Goal: Task Accomplishment & Management: Complete application form

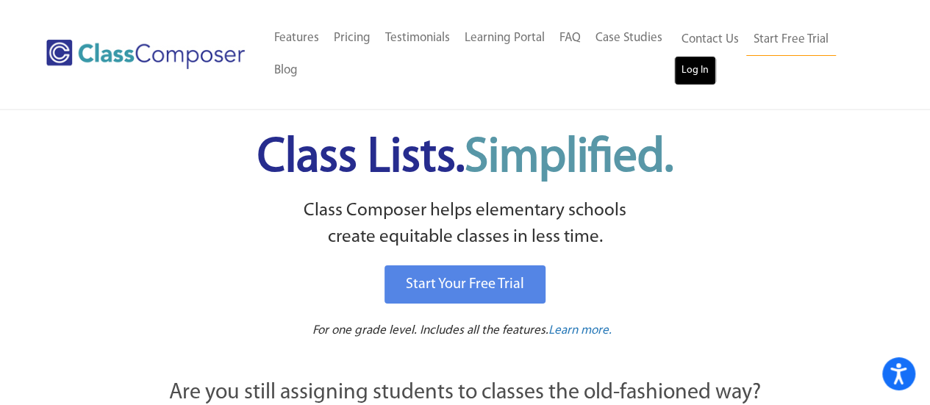
click at [691, 71] on link "Log In" at bounding box center [695, 70] width 42 height 29
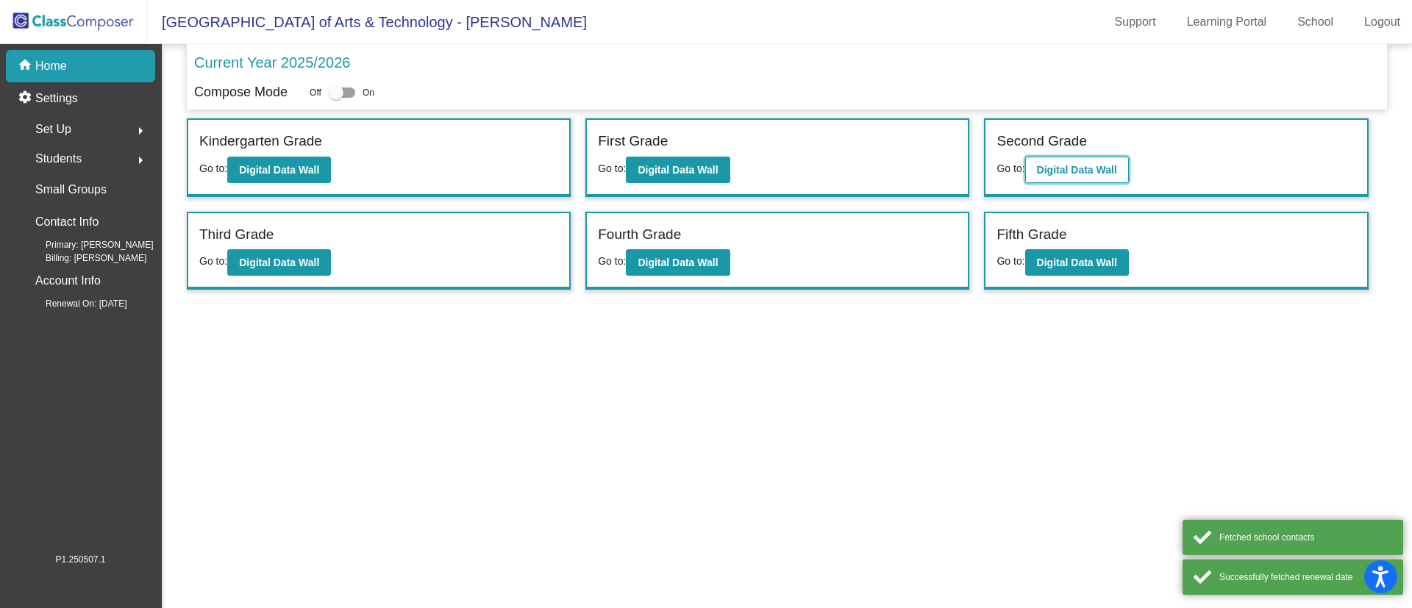
click at [1095, 173] on b "Digital Data Wall" at bounding box center [1077, 170] width 80 height 12
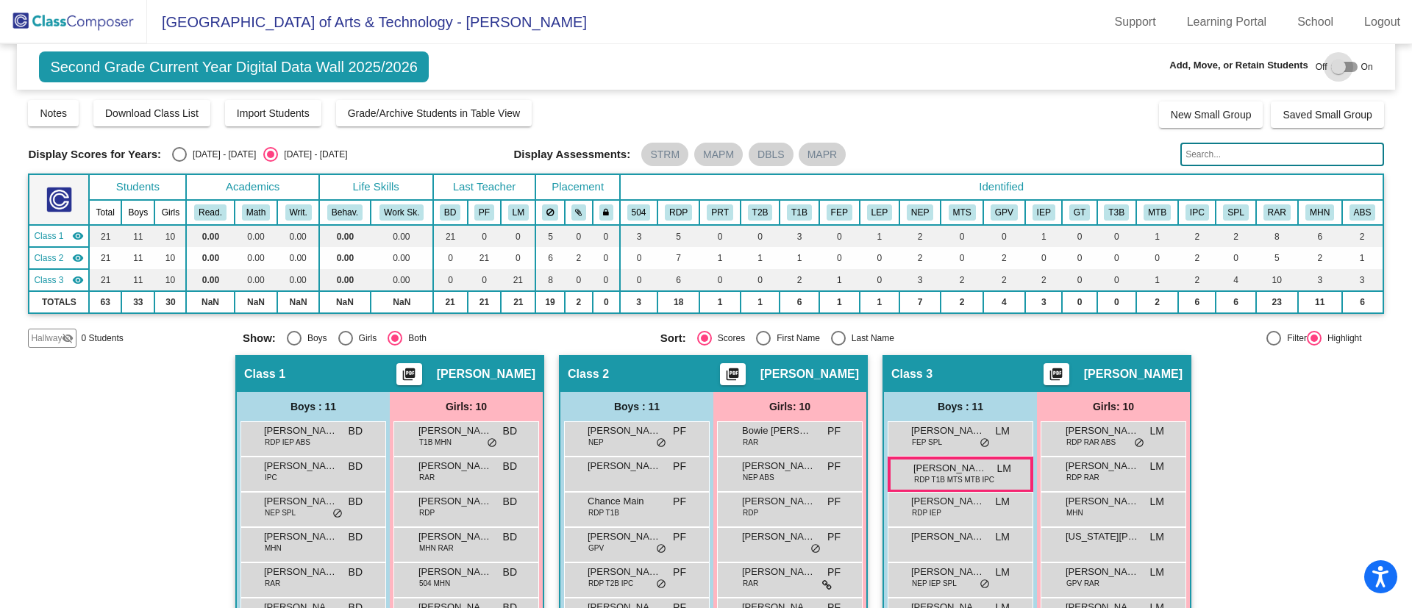
click at [1345, 68] on div at bounding box center [1344, 67] width 26 height 10
checkbox input "true"
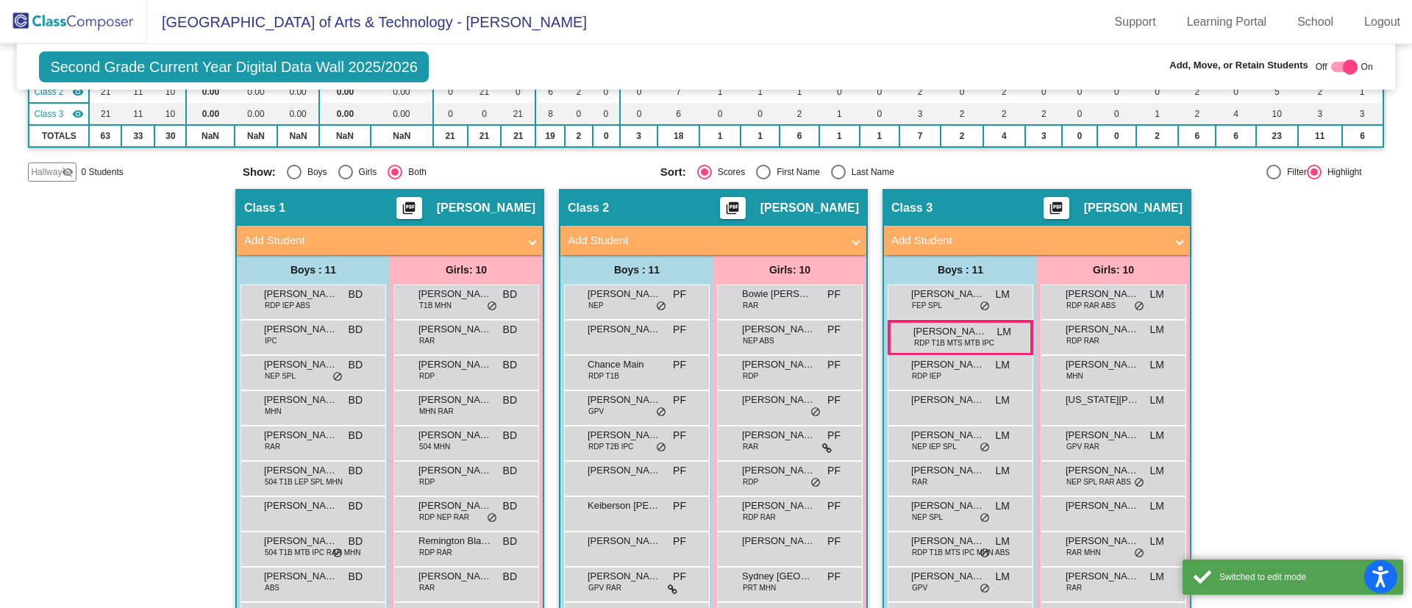
scroll to position [254, 0]
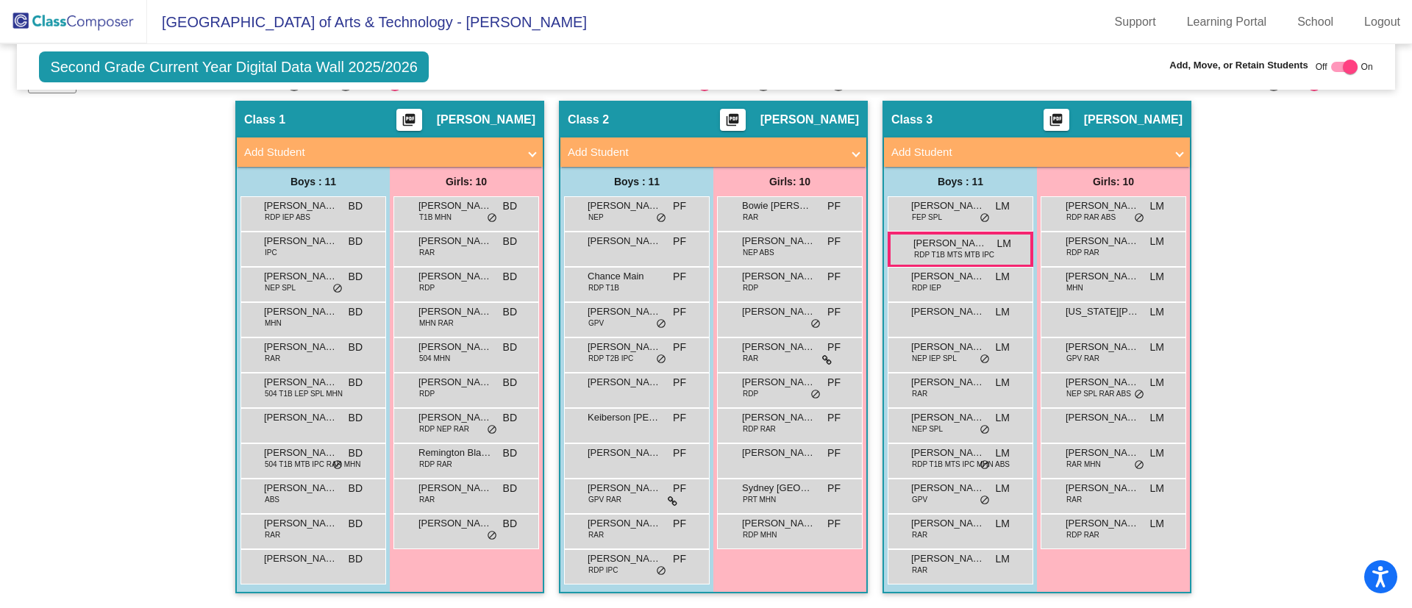
click at [684, 150] on mat-panel-title "Add Student" at bounding box center [705, 152] width 274 height 17
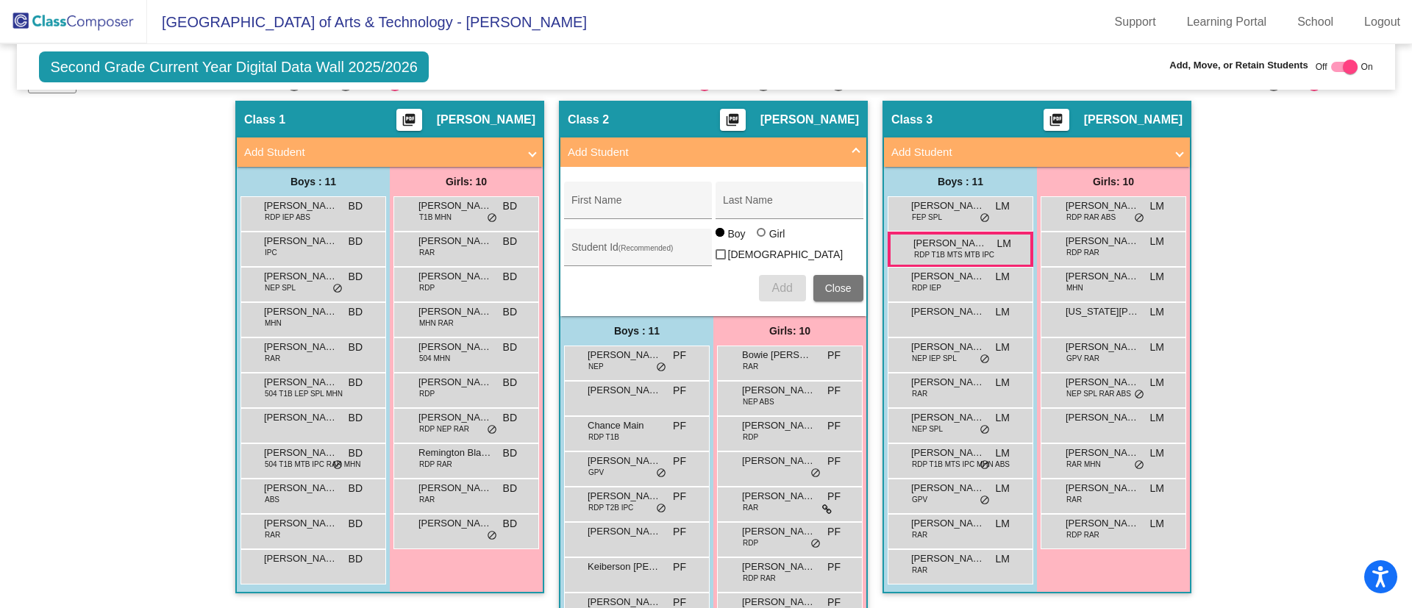
click at [787, 157] on mat-panel-title "Add Student" at bounding box center [705, 152] width 274 height 17
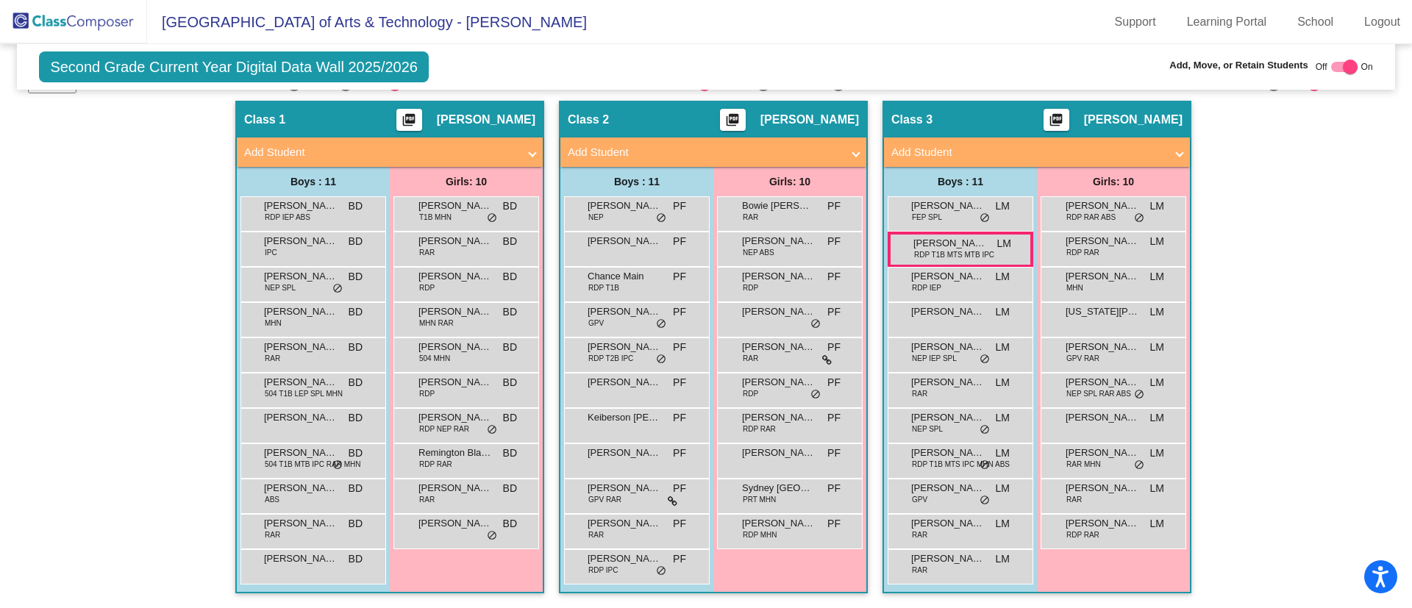
click at [962, 152] on mat-panel-title "Add Student" at bounding box center [1028, 152] width 274 height 17
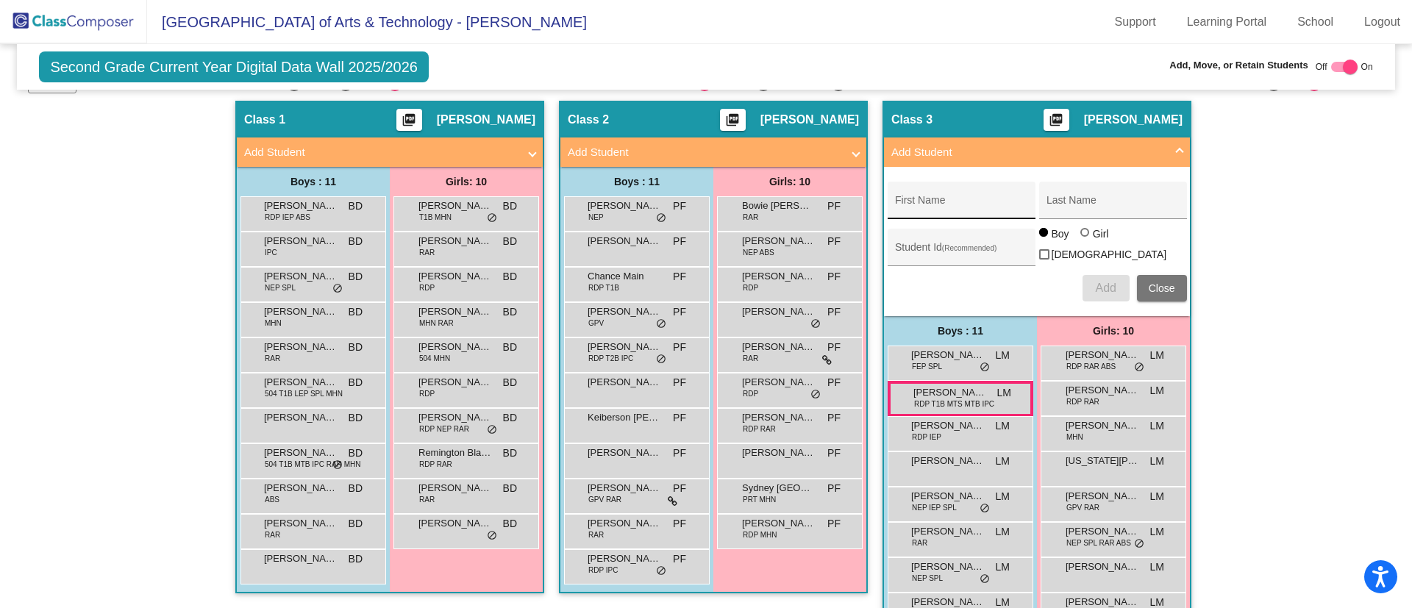
click at [954, 204] on input "First Name" at bounding box center [961, 206] width 132 height 12
type input "[PERSON_NAME]"
click at [1107, 285] on span "Add" at bounding box center [1105, 288] width 21 height 12
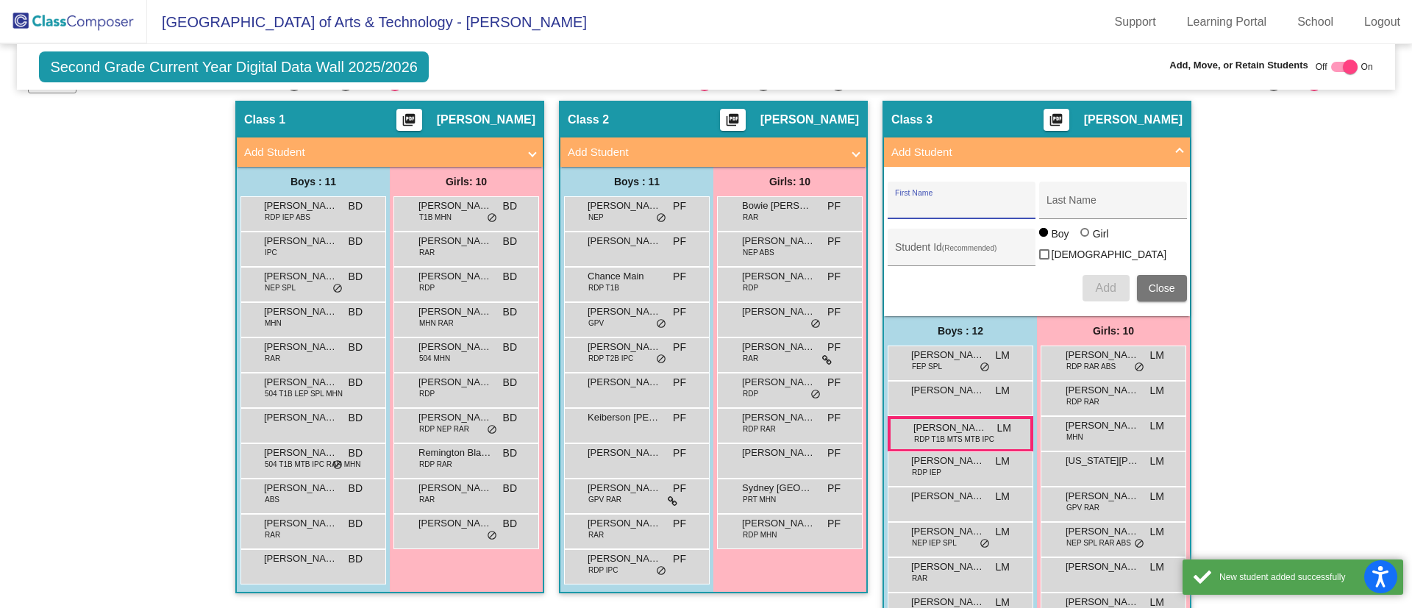
click at [1151, 293] on button "Close" at bounding box center [1162, 288] width 50 height 26
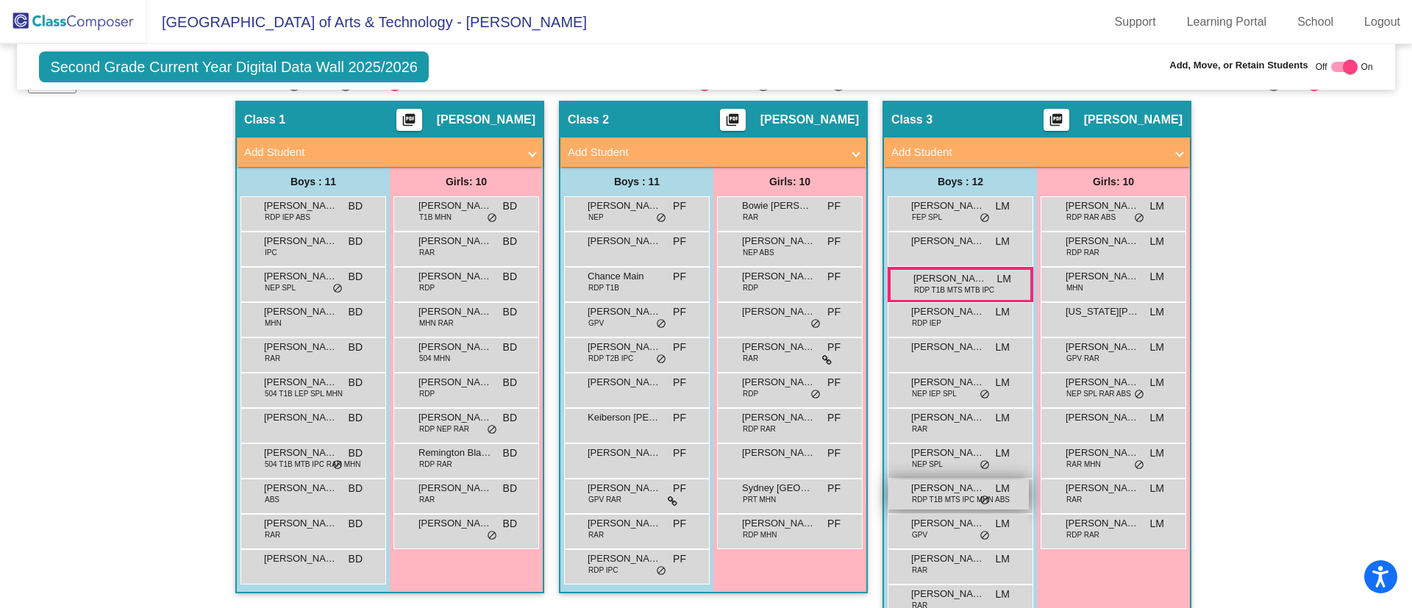
click at [936, 504] on span "RDP T1B MTS IPC MHN ABS" at bounding box center [961, 499] width 98 height 11
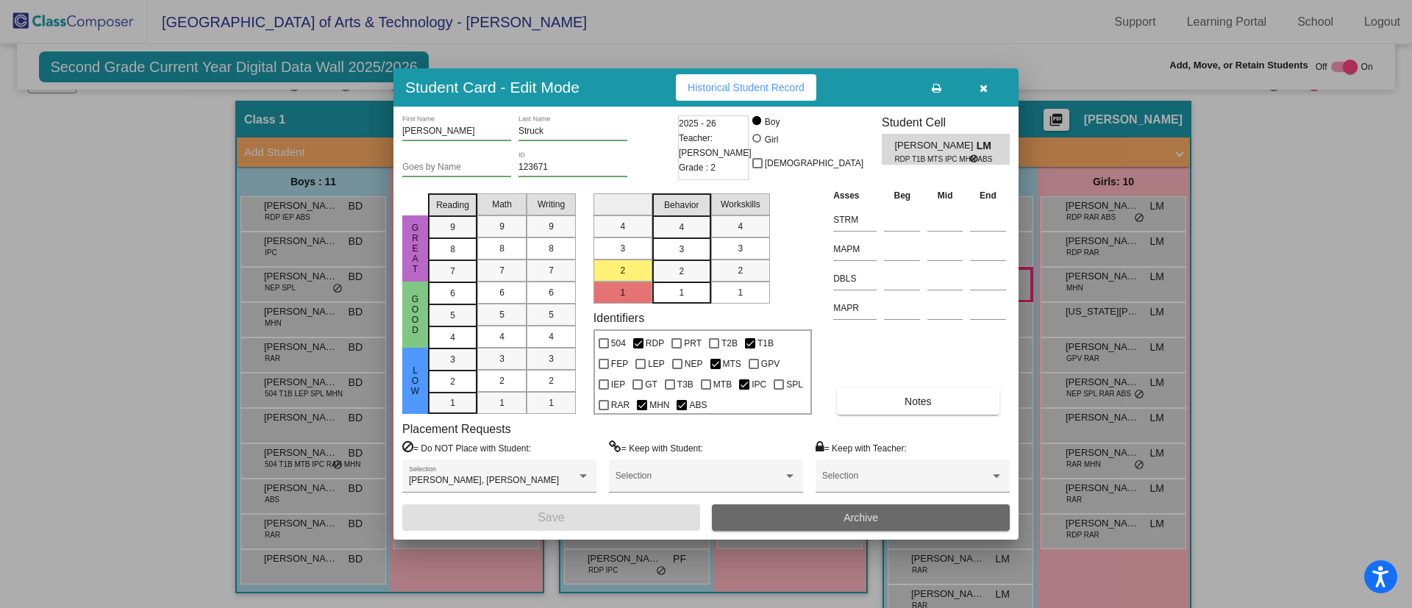
click at [783, 515] on button "Archive" at bounding box center [861, 517] width 298 height 26
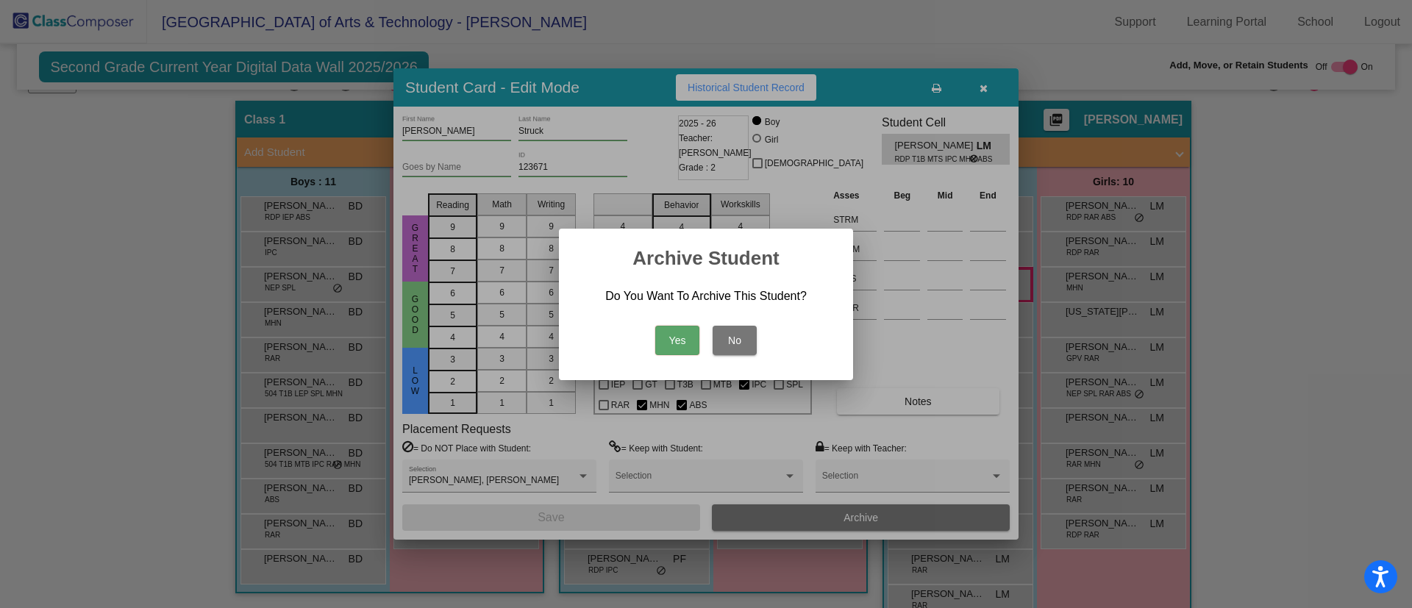
click at [676, 332] on button "Yes" at bounding box center [677, 340] width 44 height 29
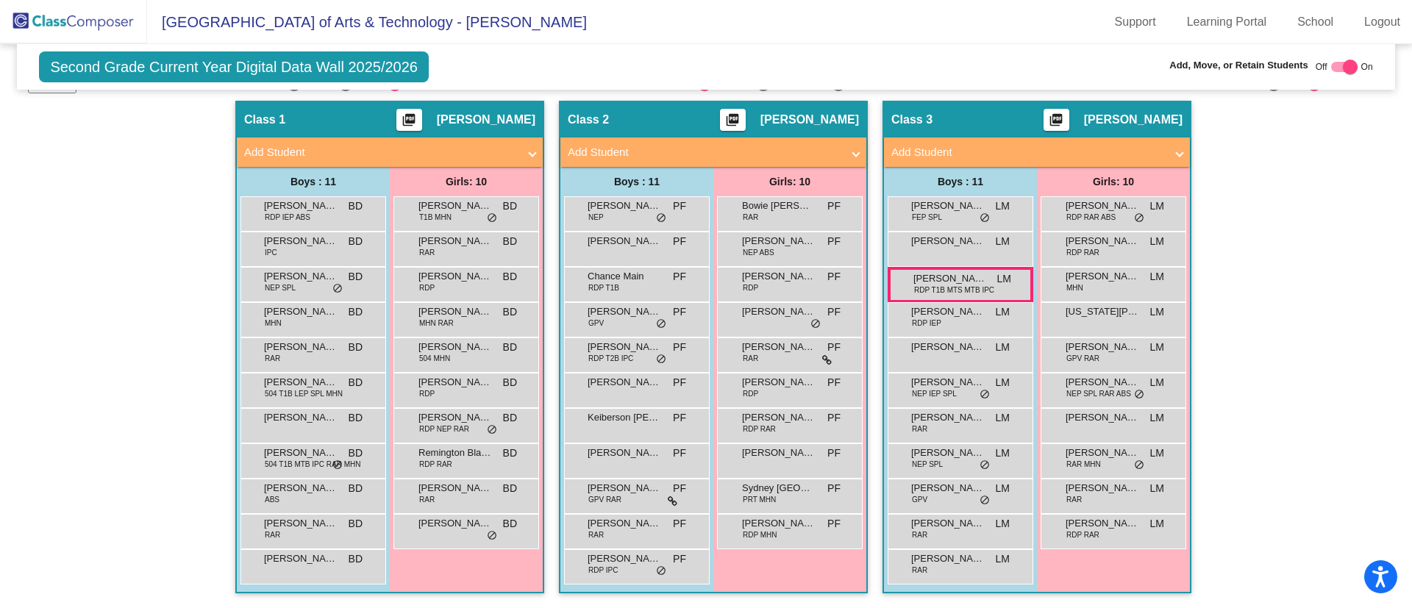
click at [1331, 65] on div at bounding box center [1344, 67] width 26 height 10
checkbox input "false"
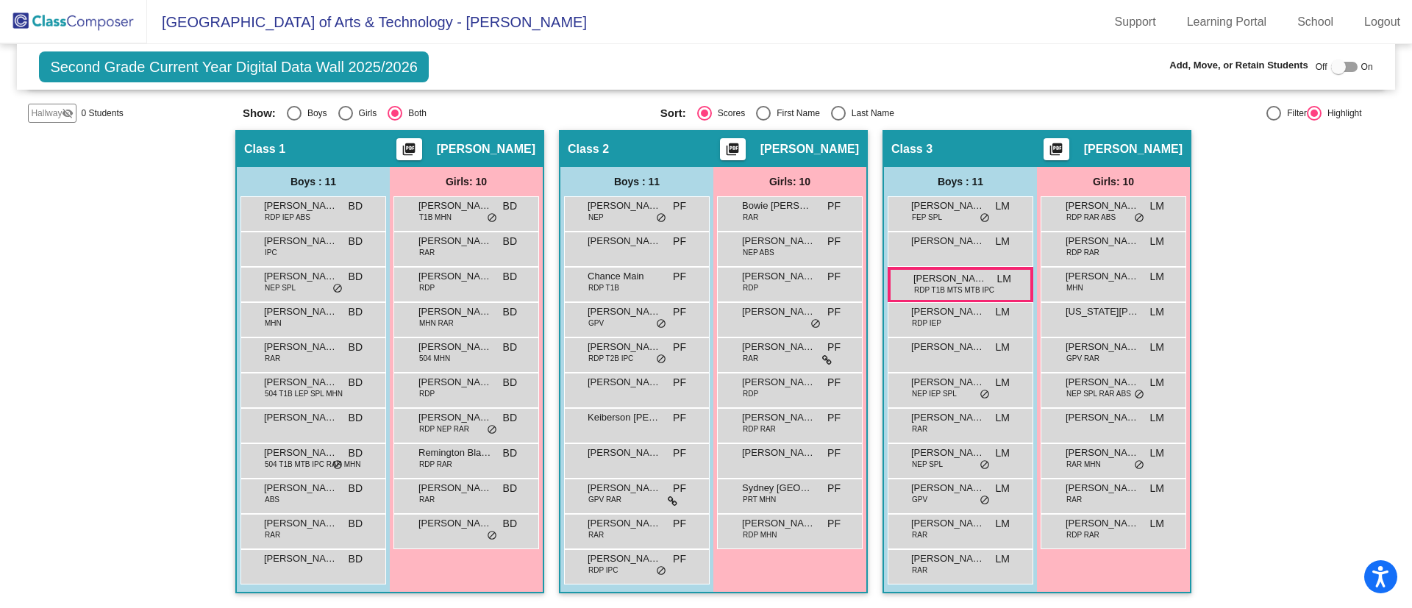
click at [77, 19] on img at bounding box center [73, 21] width 147 height 43
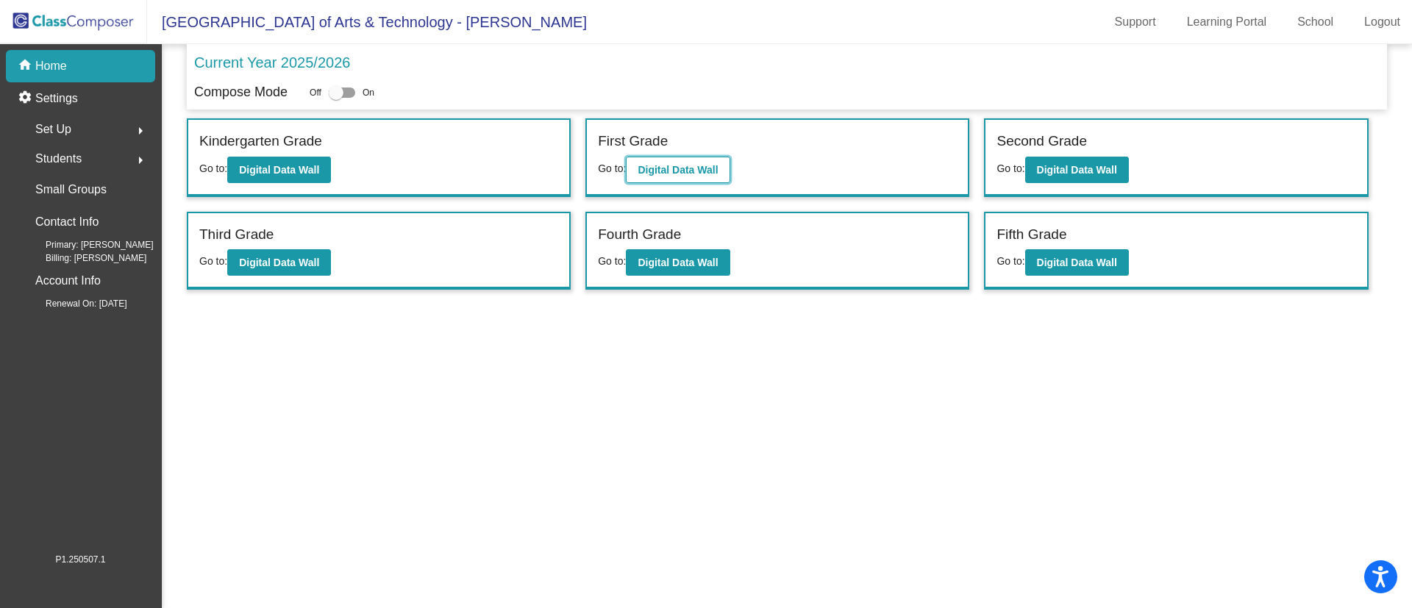
click at [717, 168] on b "Digital Data Wall" at bounding box center [677, 170] width 80 height 12
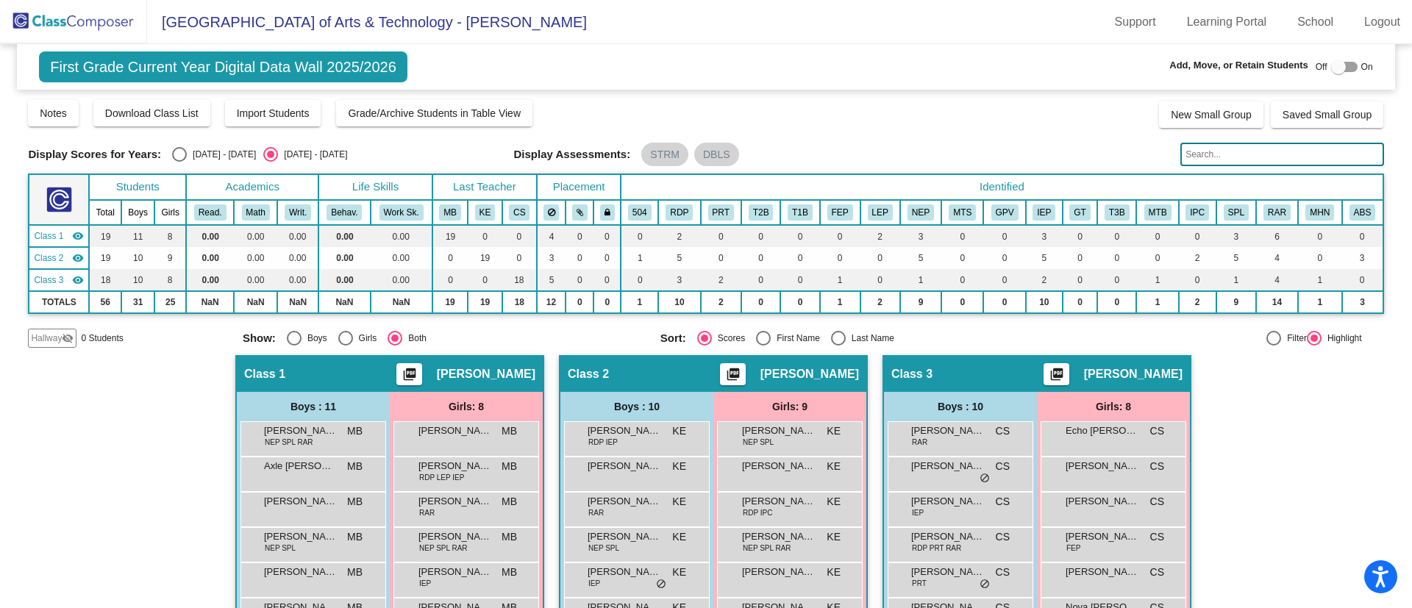
scroll to position [81, 0]
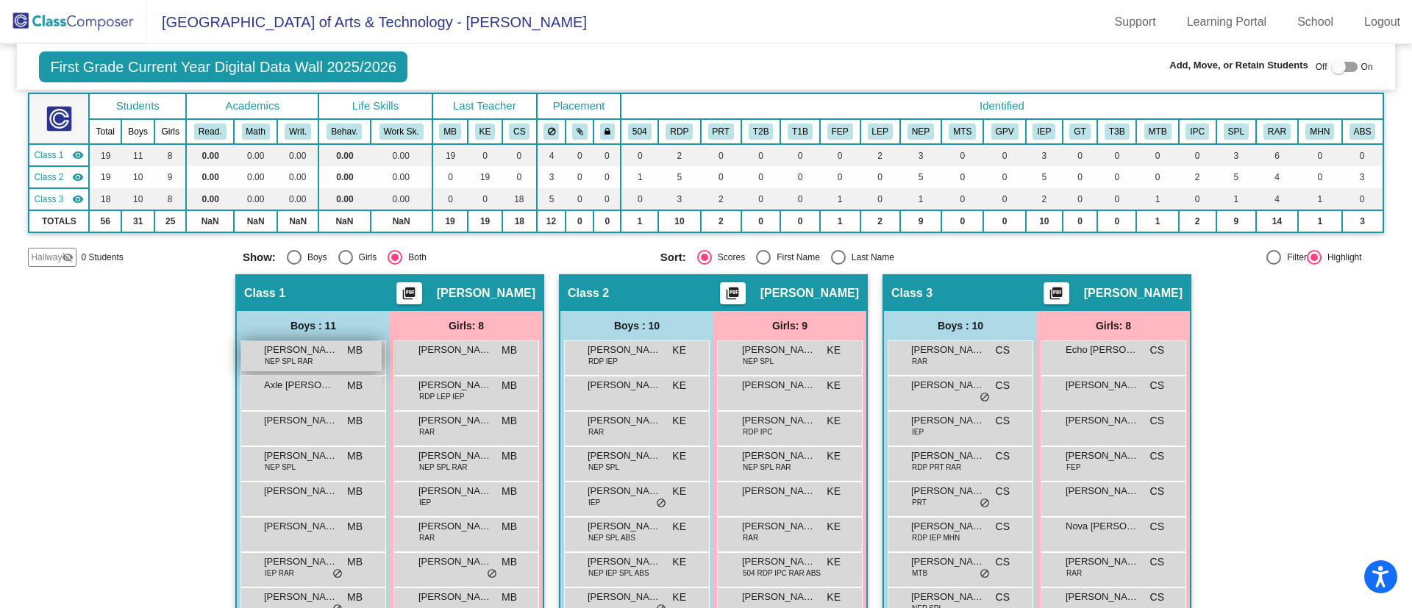
click at [299, 362] on span "NEP SPL RAR" at bounding box center [289, 361] width 49 height 11
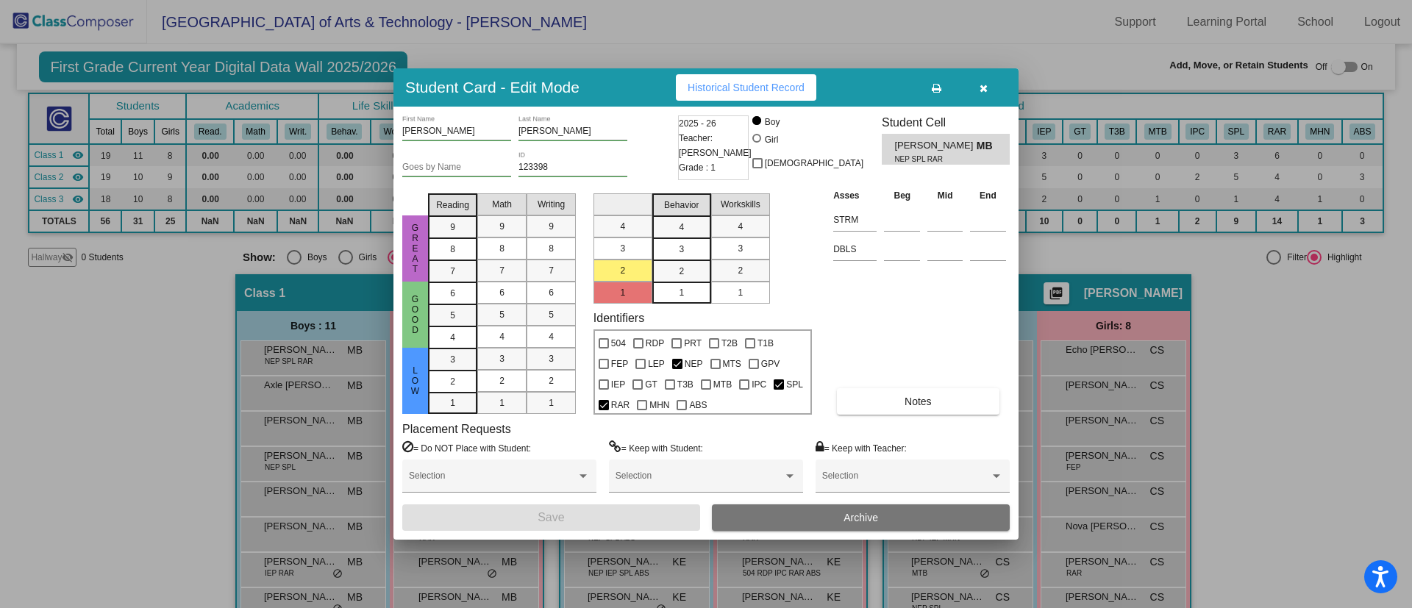
click at [777, 518] on button "Archive" at bounding box center [861, 517] width 298 height 26
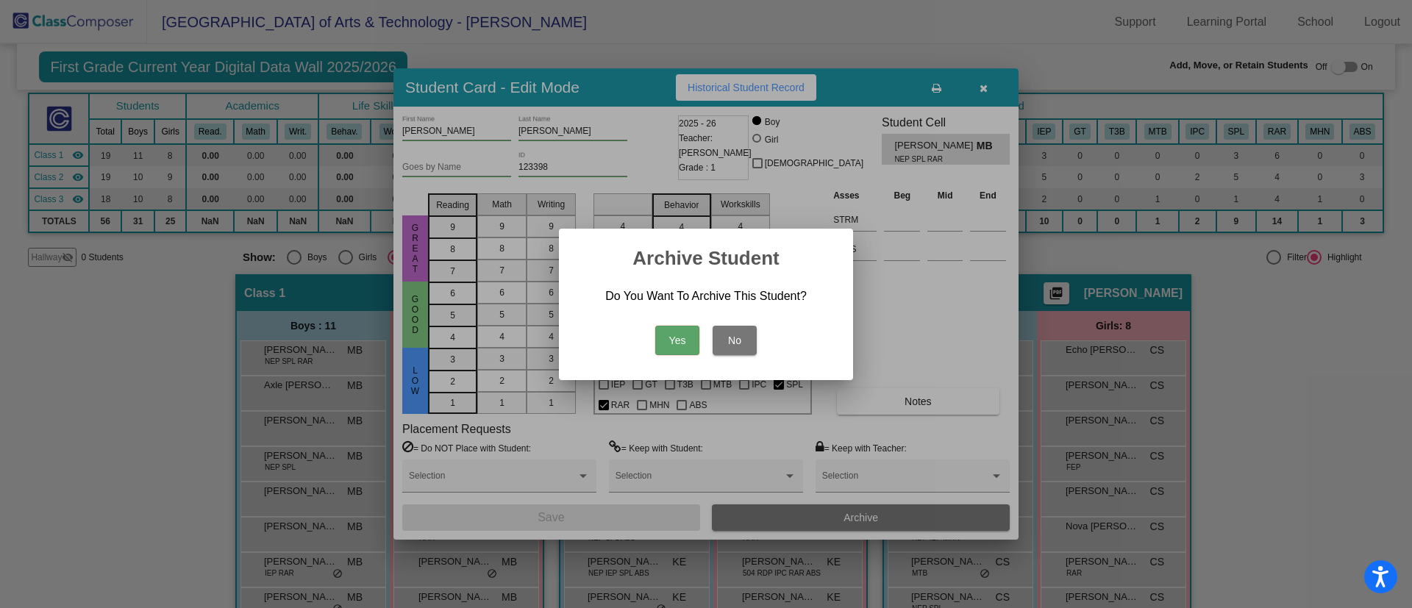
click at [673, 342] on button "Yes" at bounding box center [677, 340] width 44 height 29
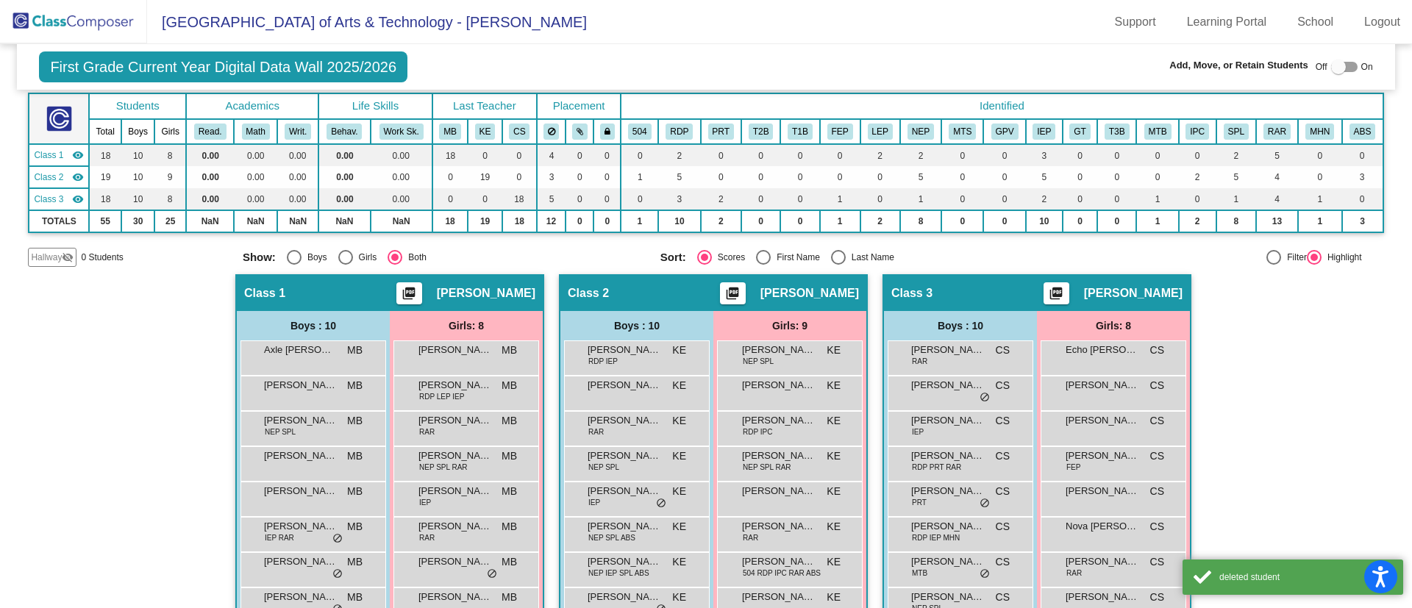
click at [1325, 365] on div "Hallway - Hallway Class picture_as_pdf Add Student First Name Last Name Student…" at bounding box center [705, 495] width 1355 height 443
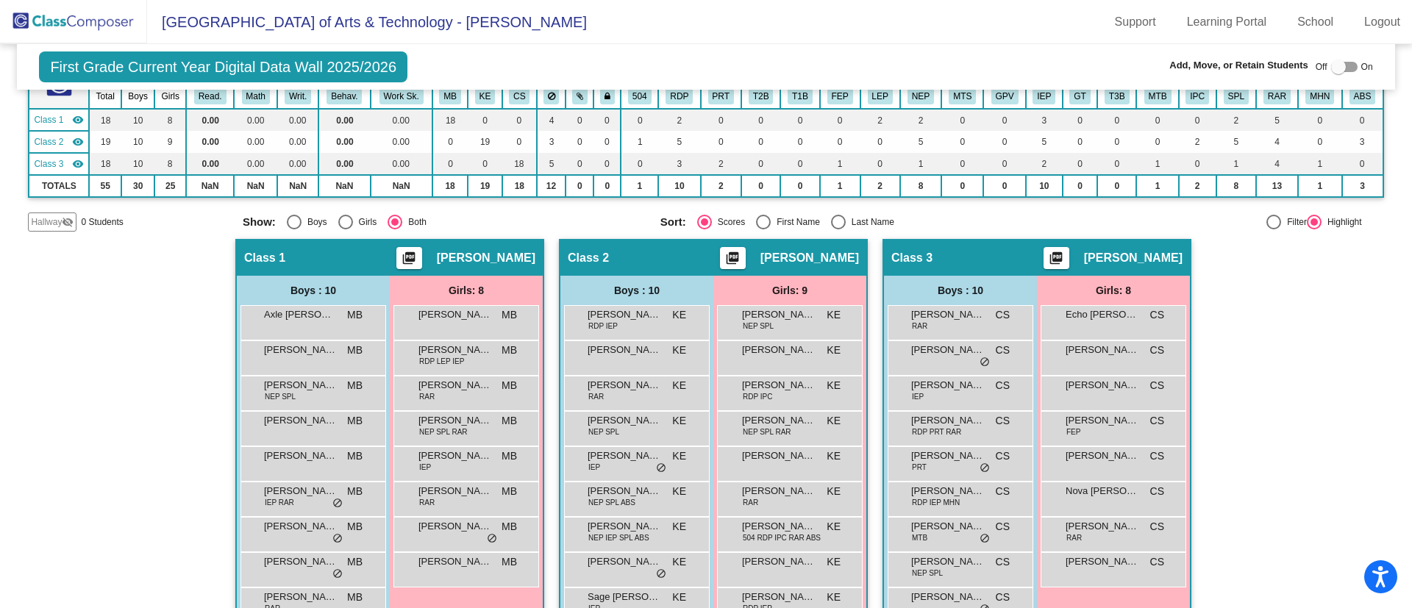
scroll to position [190, 0]
